Goal: Transaction & Acquisition: Book appointment/travel/reservation

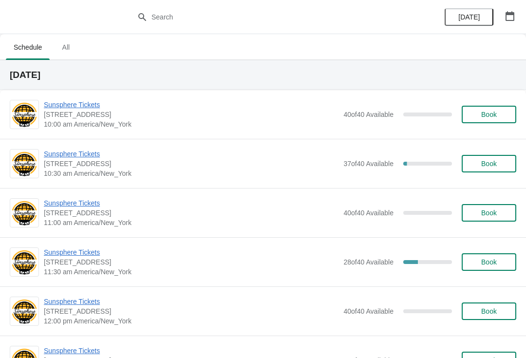
click at [485, 121] on button "Book" at bounding box center [489, 115] width 55 height 18
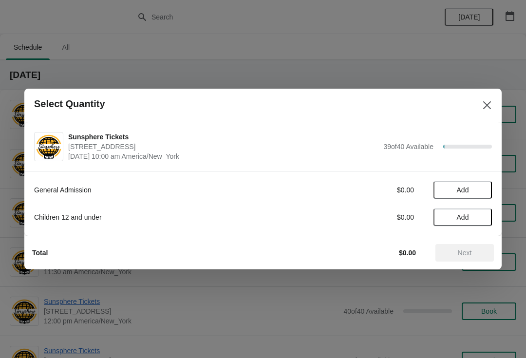
click at [471, 204] on div "General Admission $0.00 Add Children 12 and under $0.00 Add" at bounding box center [263, 198] width 458 height 55
click at [471, 198] on button "Add" at bounding box center [462, 190] width 58 height 18
click at [475, 192] on icon at bounding box center [479, 190] width 10 height 10
click at [462, 249] on span "Next" at bounding box center [465, 253] width 14 height 8
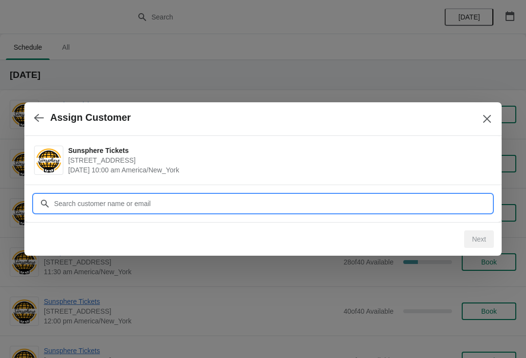
click at [393, 207] on input "Customer" at bounding box center [273, 204] width 438 height 18
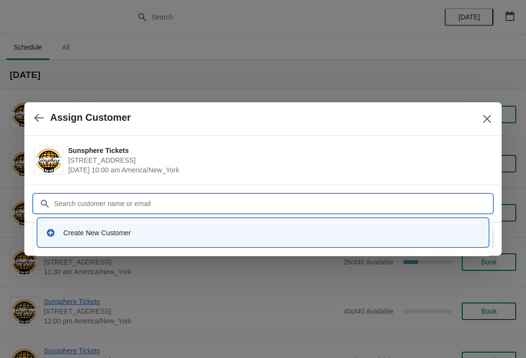
click at [258, 233] on div "Create New Customer" at bounding box center [271, 233] width 417 height 10
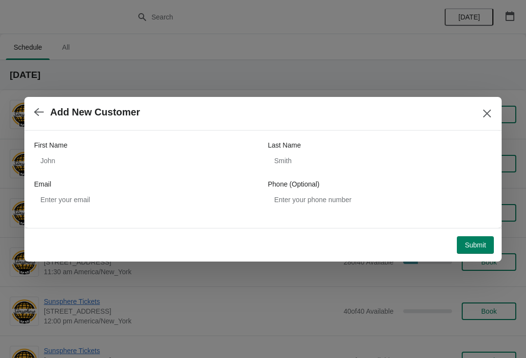
click at [169, 180] on div "Email" at bounding box center [146, 184] width 224 height 10
click at [128, 178] on div "First Name Last Name Email Phone (Optional)" at bounding box center [263, 174] width 458 height 68
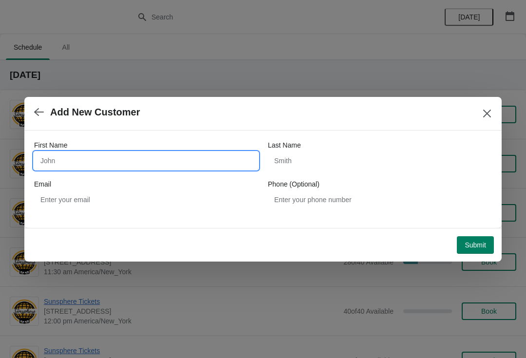
click at [140, 152] on input "First Name" at bounding box center [146, 161] width 224 height 18
type input "W"
click at [469, 233] on div "Submit" at bounding box center [260, 242] width 465 height 21
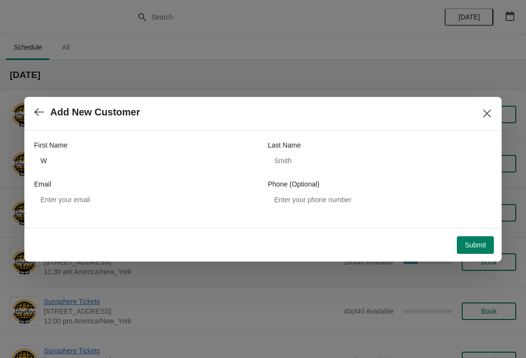
click at [464, 245] on span "Submit" at bounding box center [474, 245] width 21 height 8
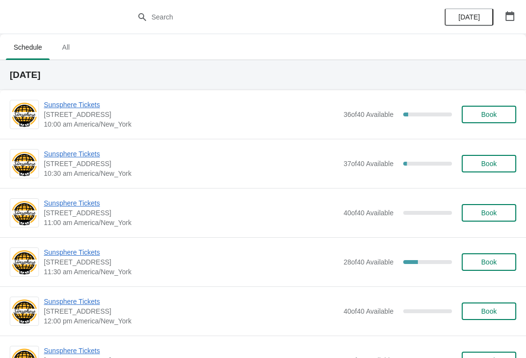
click at [487, 109] on button "Book" at bounding box center [489, 115] width 55 height 18
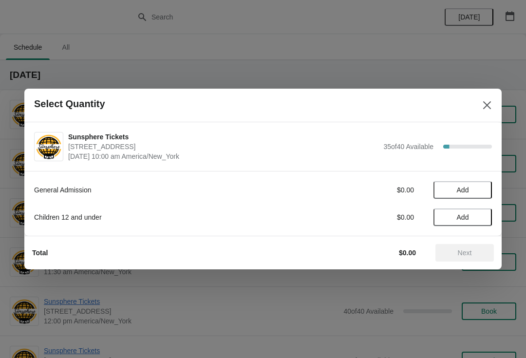
click at [481, 192] on span "Add" at bounding box center [462, 190] width 41 height 8
click at [477, 193] on icon at bounding box center [479, 190] width 10 height 10
click at [463, 246] on button "Next" at bounding box center [464, 253] width 58 height 18
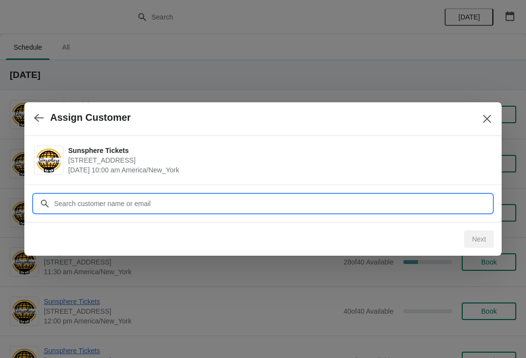
click at [442, 203] on input "Customer" at bounding box center [273, 204] width 438 height 18
